Goal: Navigation & Orientation: Find specific page/section

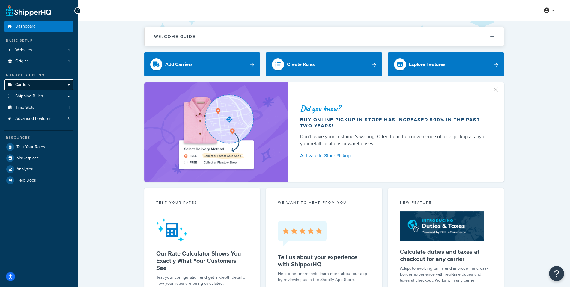
click at [45, 85] on link "Carriers" at bounding box center [39, 85] width 69 height 11
click at [55, 83] on link "Carriers" at bounding box center [39, 85] width 69 height 11
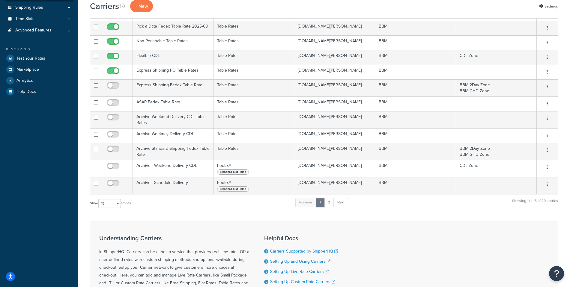
scroll to position [113, 0]
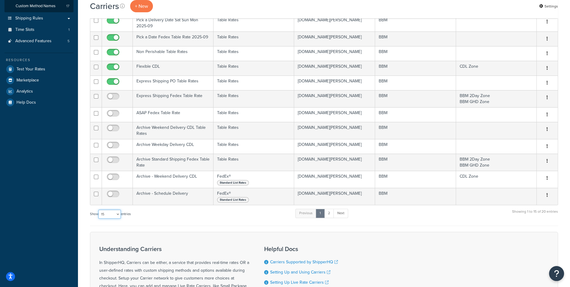
select select "100"
click option "100" at bounding box center [0, 0] width 0 height 0
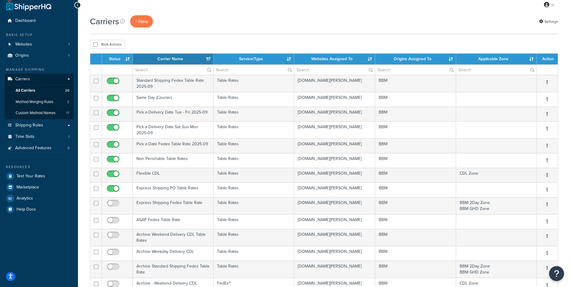
scroll to position [0, 0]
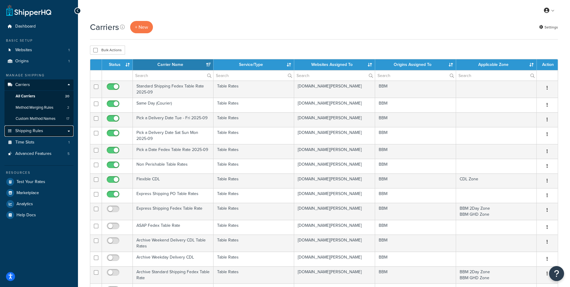
click at [46, 132] on link "Shipping Rules" at bounding box center [39, 131] width 69 height 11
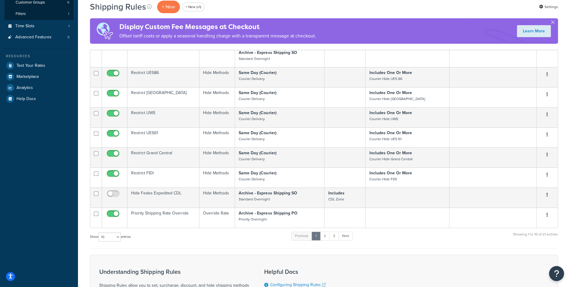
scroll to position [159, 0]
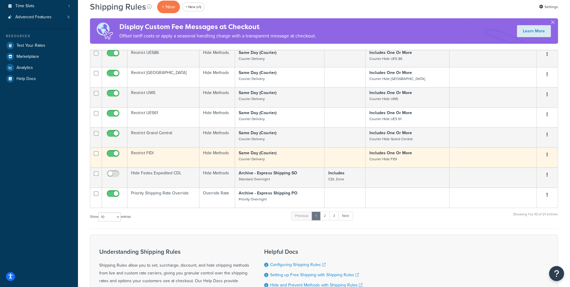
click at [187, 153] on td "Restrict FIDI" at bounding box center [164, 158] width 72 height 20
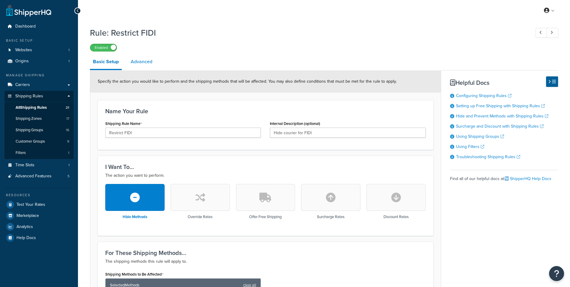
click at [149, 66] on link "Advanced" at bounding box center [142, 62] width 28 height 14
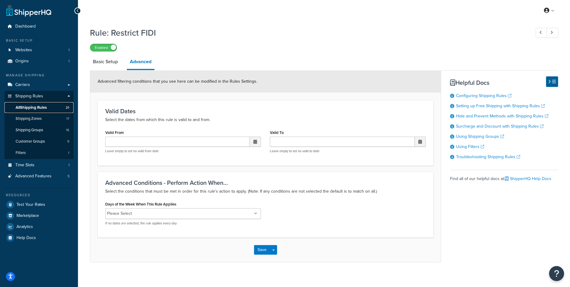
click at [53, 105] on link "All Shipping Rules 21" at bounding box center [39, 107] width 69 height 11
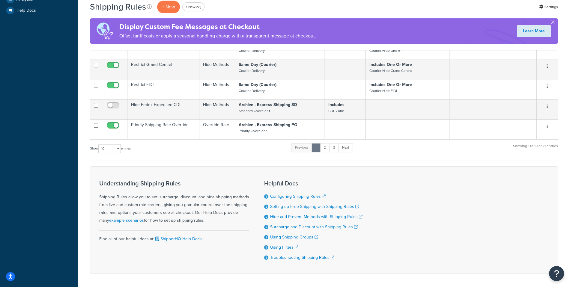
scroll to position [248, 0]
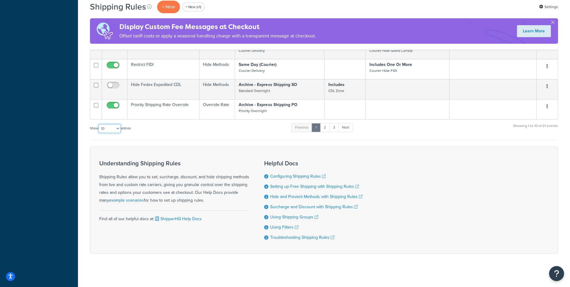
select select "1000"
click option "1000" at bounding box center [0, 0] width 0 height 0
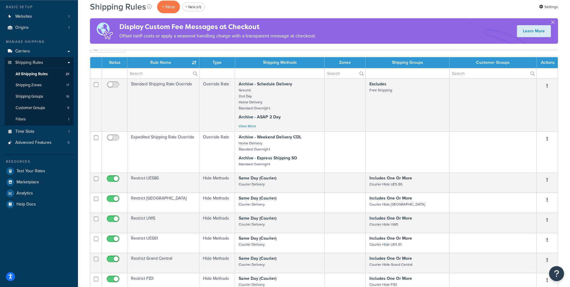
scroll to position [0, 0]
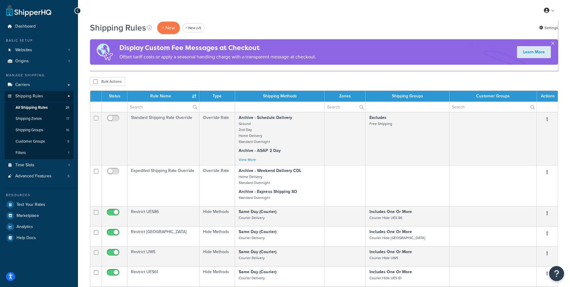
click at [264, 78] on div "Bulk Actions Duplicate [GEOGRAPHIC_DATA]" at bounding box center [324, 81] width 468 height 9
click at [40, 86] on link "Carriers" at bounding box center [39, 85] width 69 height 11
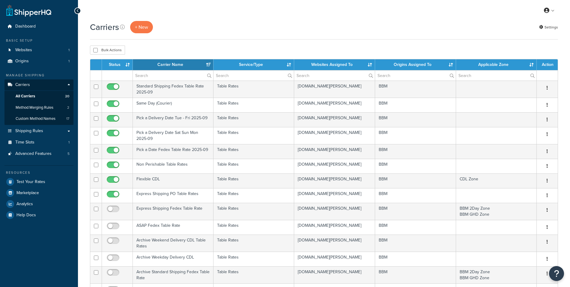
select select "15"
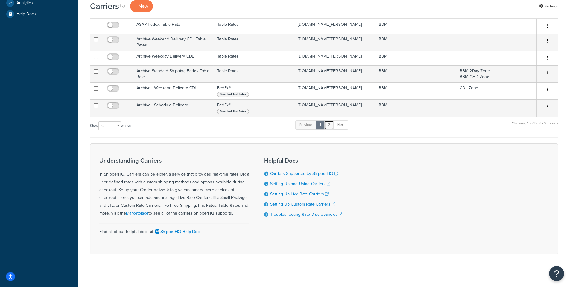
click at [332, 125] on link "2" at bounding box center [329, 125] width 10 height 9
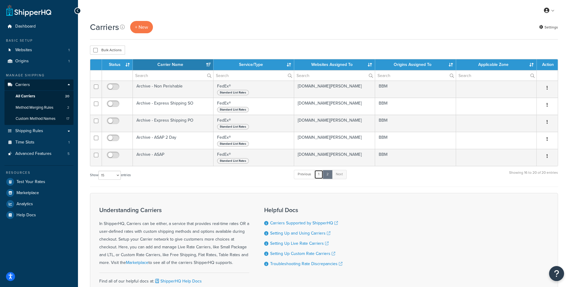
click at [321, 177] on link "1" at bounding box center [318, 174] width 9 height 9
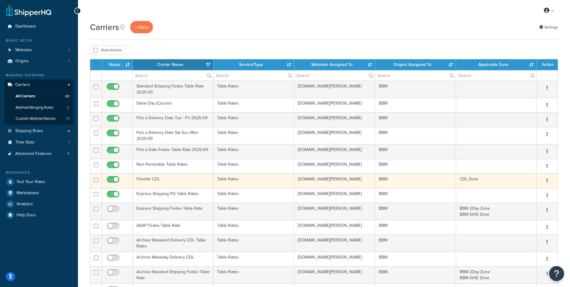
click at [181, 177] on td "Flexible CDL" at bounding box center [173, 181] width 81 height 15
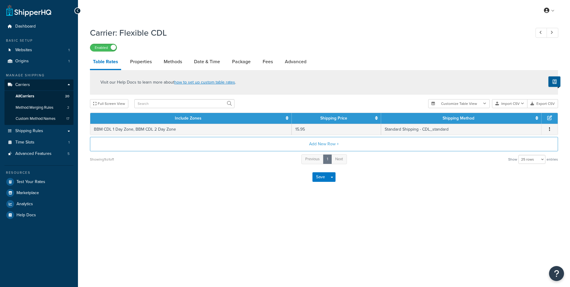
select select "25"
click at [146, 62] on link "Properties" at bounding box center [141, 62] width 28 height 14
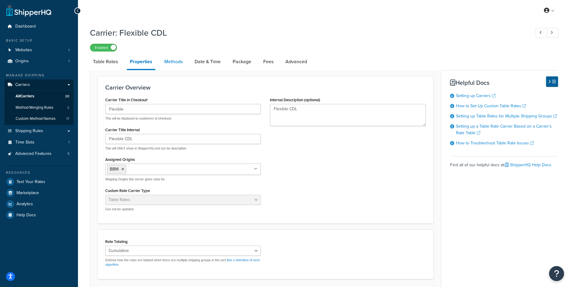
click at [176, 68] on link "Methods" at bounding box center [173, 62] width 24 height 14
select select "25"
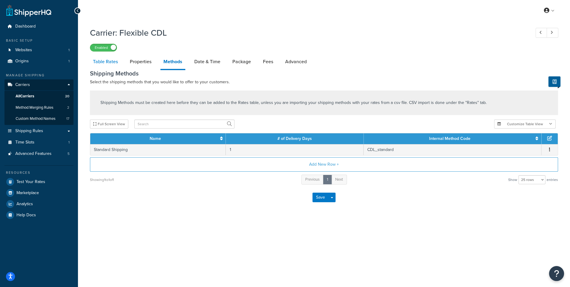
click at [100, 66] on link "Table Rates" at bounding box center [105, 62] width 31 height 14
select select "25"
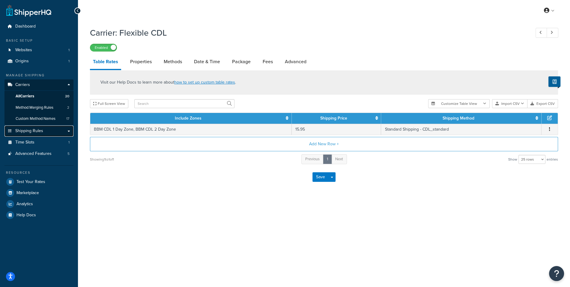
click at [44, 131] on link "Shipping Rules" at bounding box center [39, 131] width 69 height 11
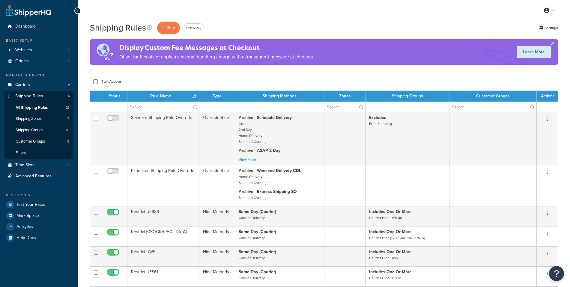
select select "1000"
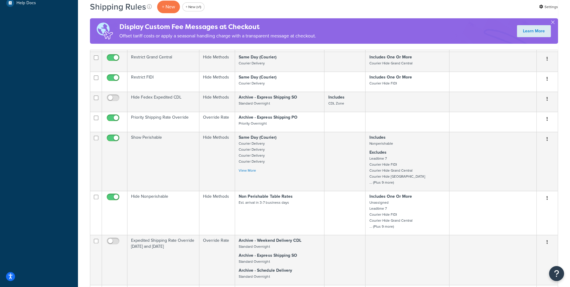
scroll to position [239, 0]
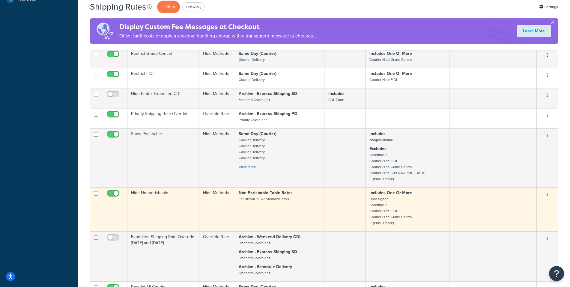
click at [159, 200] on td "Hide Nonperishable" at bounding box center [164, 210] width 72 height 44
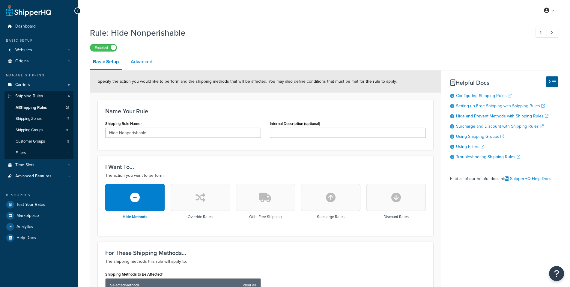
click at [151, 63] on link "Advanced" at bounding box center [142, 62] width 28 height 14
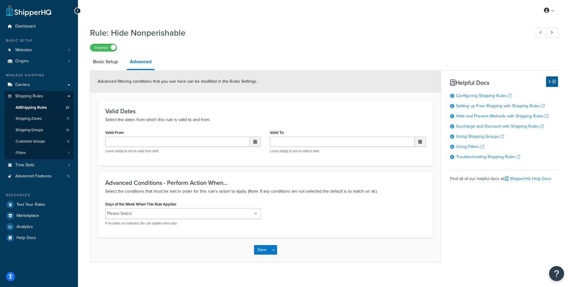
scroll to position [5, 0]
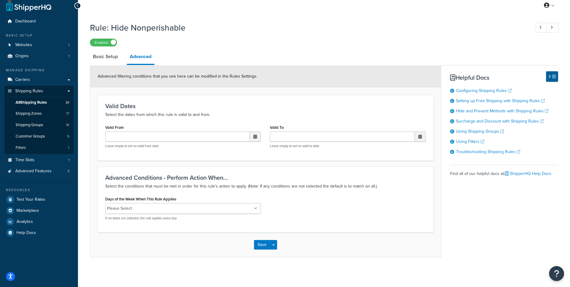
click at [247, 209] on ul "Please Select" at bounding box center [183, 208] width 156 height 11
click at [302, 193] on div "Advanced Conditions - Perform Action When... Select the conditions that must be…" at bounding box center [266, 200] width 336 height 66
click at [45, 81] on link "Carriers" at bounding box center [39, 79] width 69 height 11
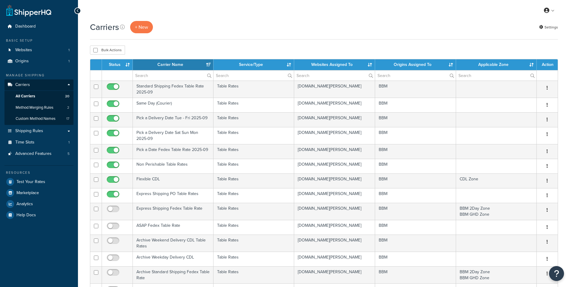
select select "15"
click at [241, 40] on div "Carriers + New Settings Bulk Actions Duplicate Delete Contact Us Send Us A Mess…" at bounding box center [324, 249] width 492 height 456
select select "15"
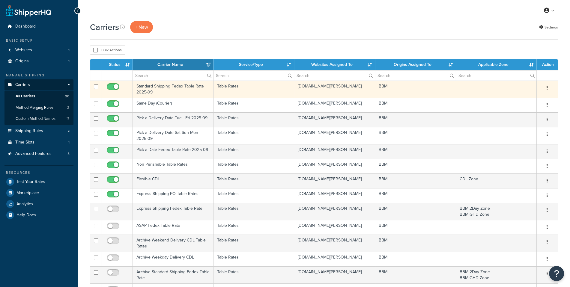
click at [173, 92] on td "Standard Shipping Fedex Table Rate 2025-09" at bounding box center [173, 89] width 81 height 17
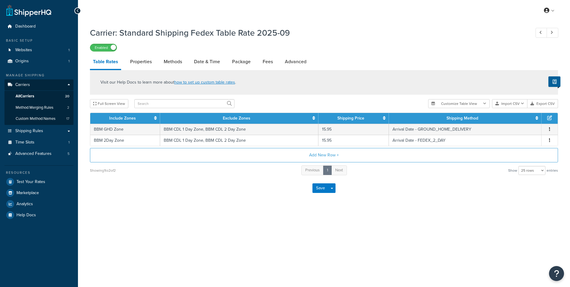
select select "25"
click at [296, 62] on link "Advanced" at bounding box center [296, 62] width 28 height 14
select select "false"
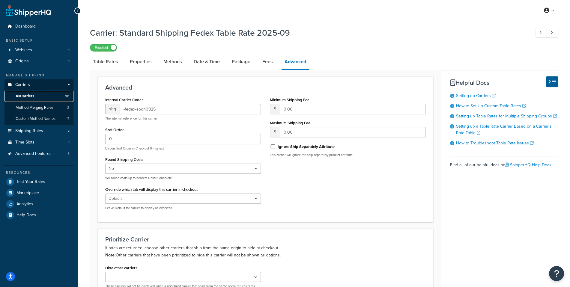
click at [38, 98] on link "All Carriers 20" at bounding box center [39, 96] width 69 height 11
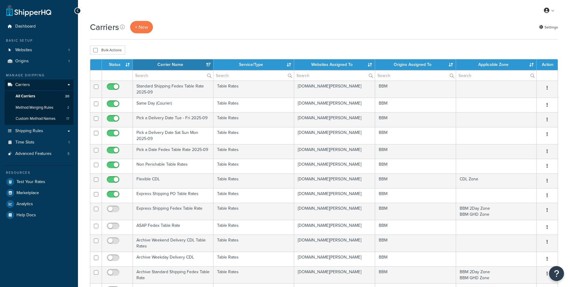
select select "15"
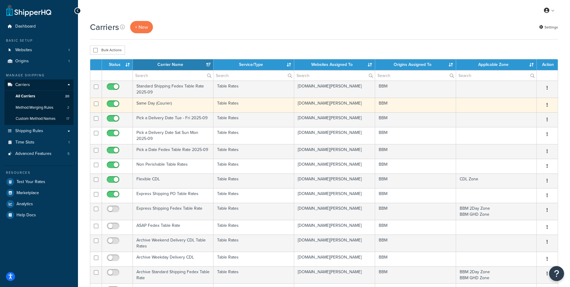
click at [179, 104] on td "Same Day (Courier)" at bounding box center [173, 105] width 81 height 15
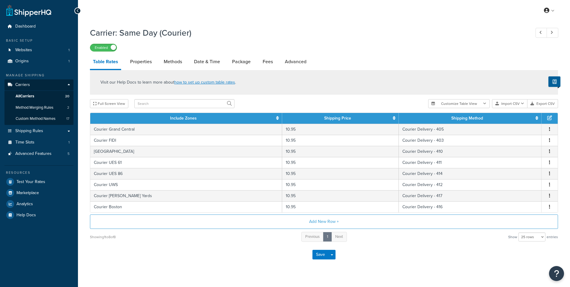
select select "25"
click at [280, 71] on div "Visit our Help Docs to learn more about how to set up custom table rates ." at bounding box center [324, 82] width 468 height 25
click at [293, 67] on link "Advanced" at bounding box center [296, 62] width 28 height 14
select select "false"
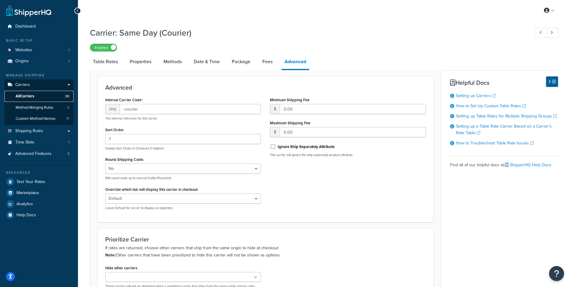
click at [51, 94] on link "All Carriers 20" at bounding box center [39, 96] width 69 height 11
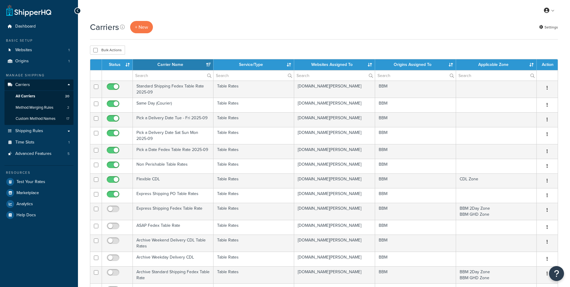
select select "15"
